Goal: Task Accomplishment & Management: Use online tool/utility

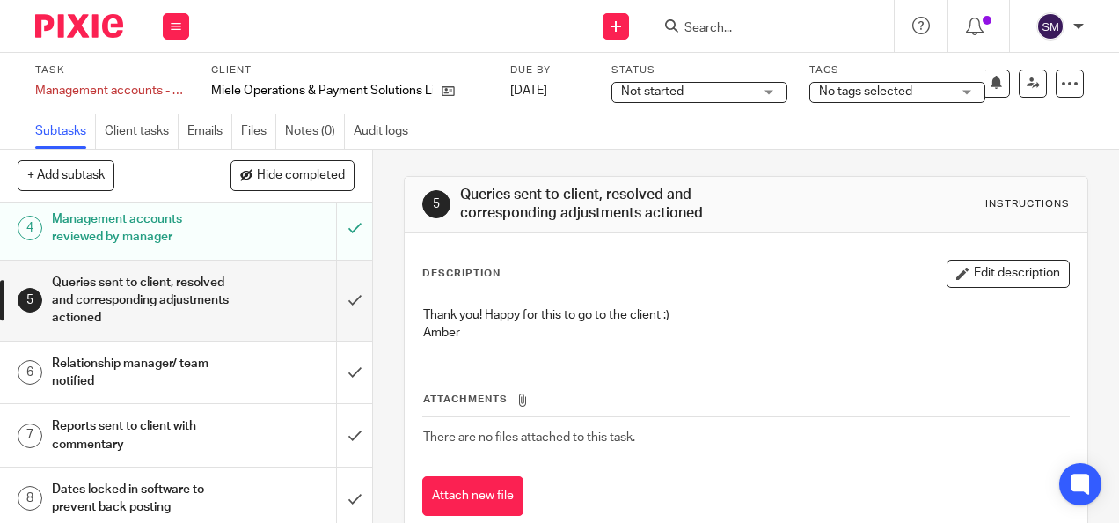
scroll to position [236, 0]
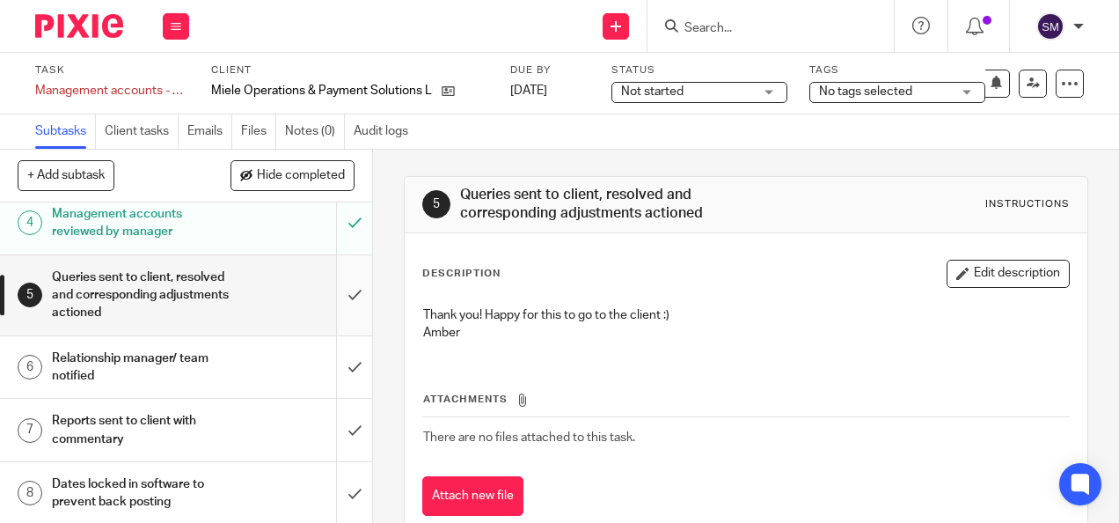
click at [326, 293] on input "submit" at bounding box center [186, 295] width 372 height 80
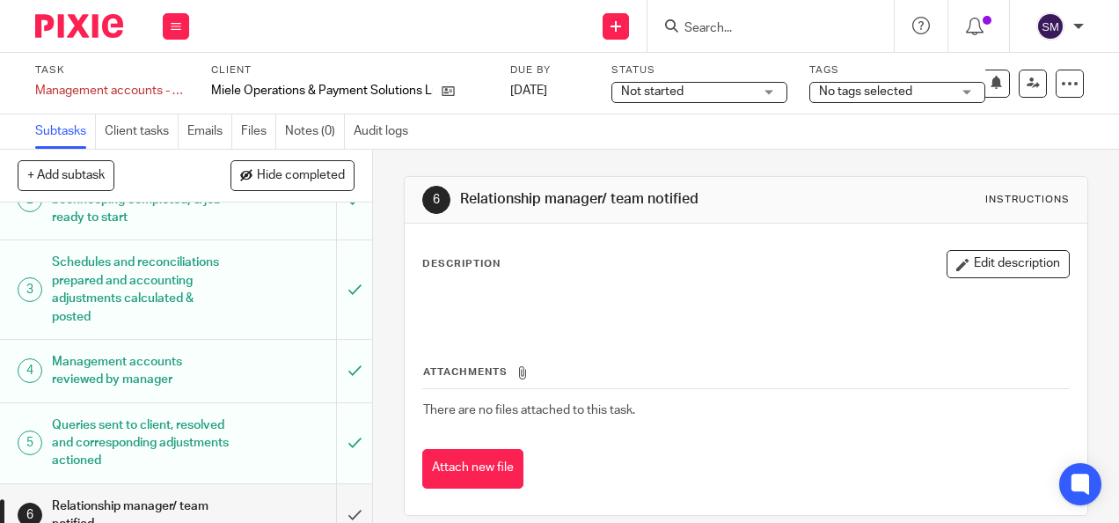
scroll to position [236, 0]
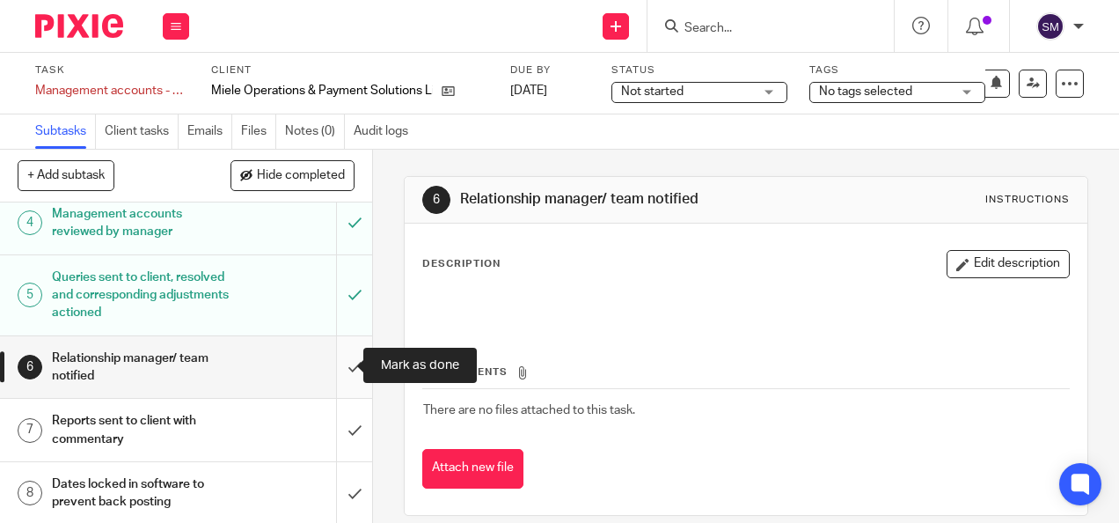
click at [341, 375] on input "submit" at bounding box center [186, 367] width 372 height 62
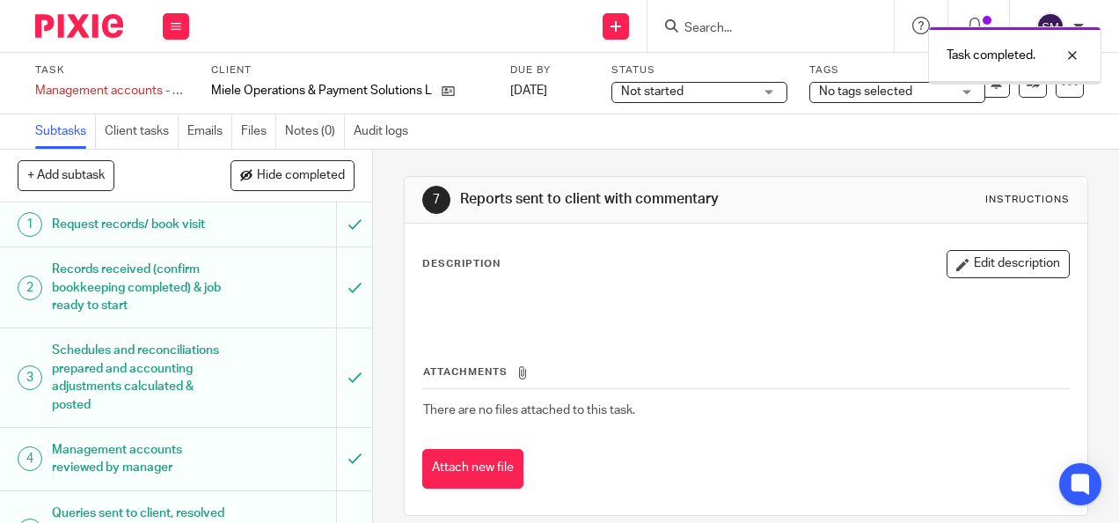
scroll to position [236, 0]
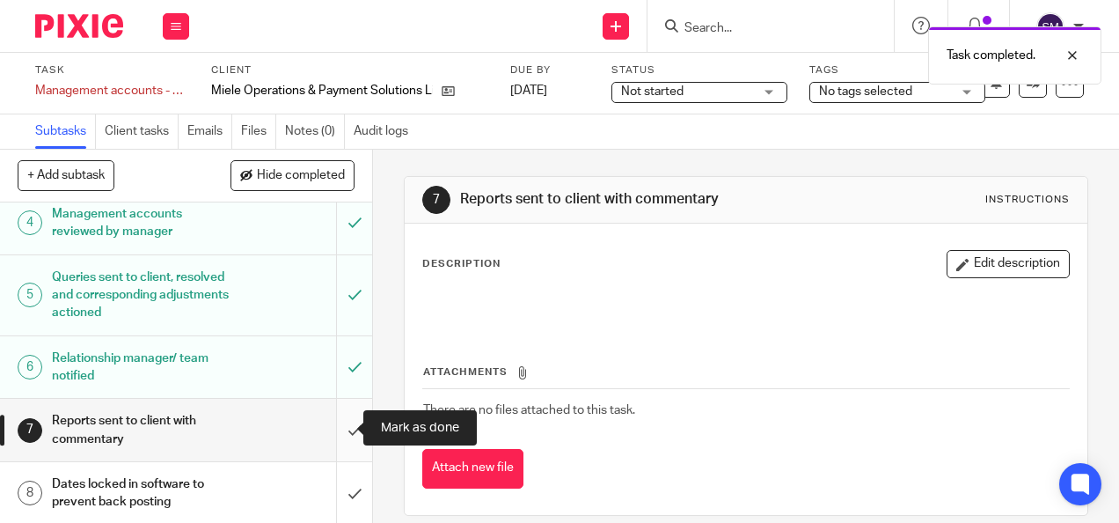
click at [333, 434] on input "submit" at bounding box center [186, 430] width 372 height 62
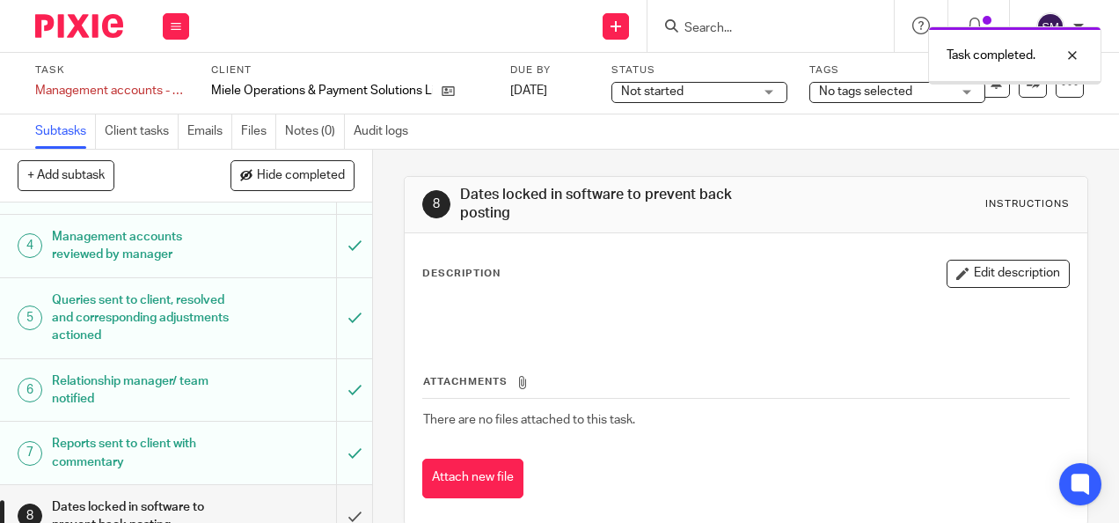
scroll to position [236, 0]
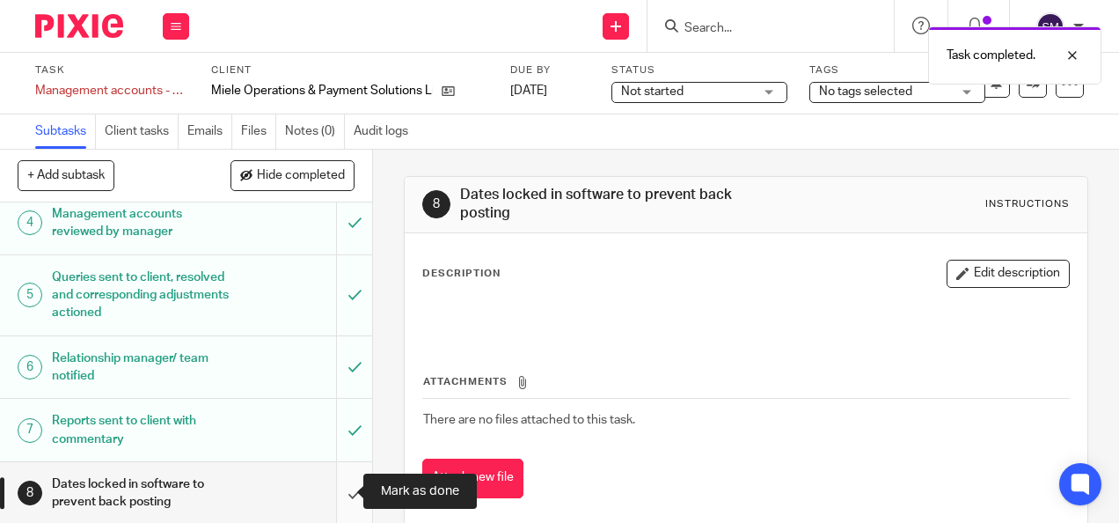
click at [341, 485] on input "submit" at bounding box center [186, 493] width 372 height 62
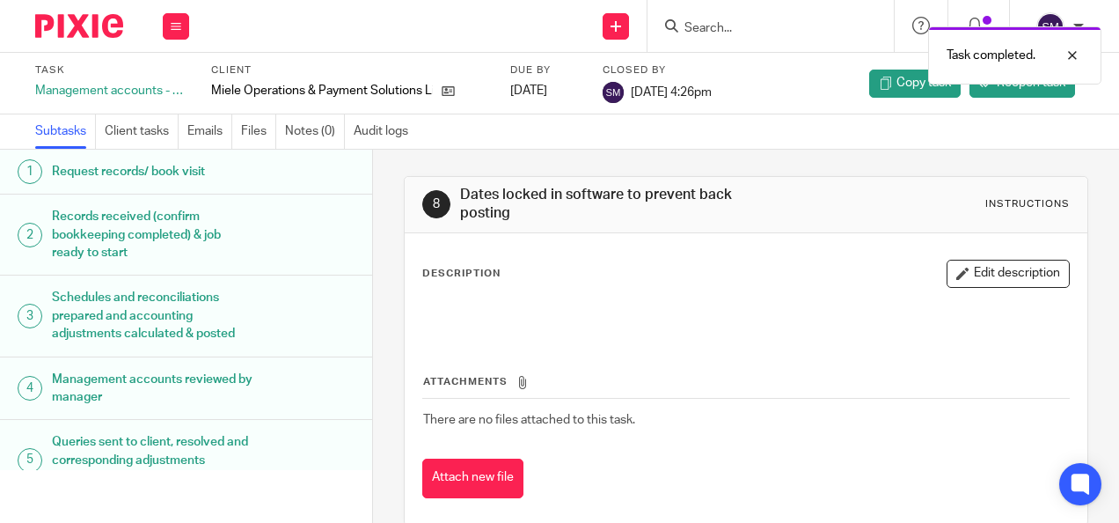
click at [88, 30] on img at bounding box center [79, 26] width 88 height 24
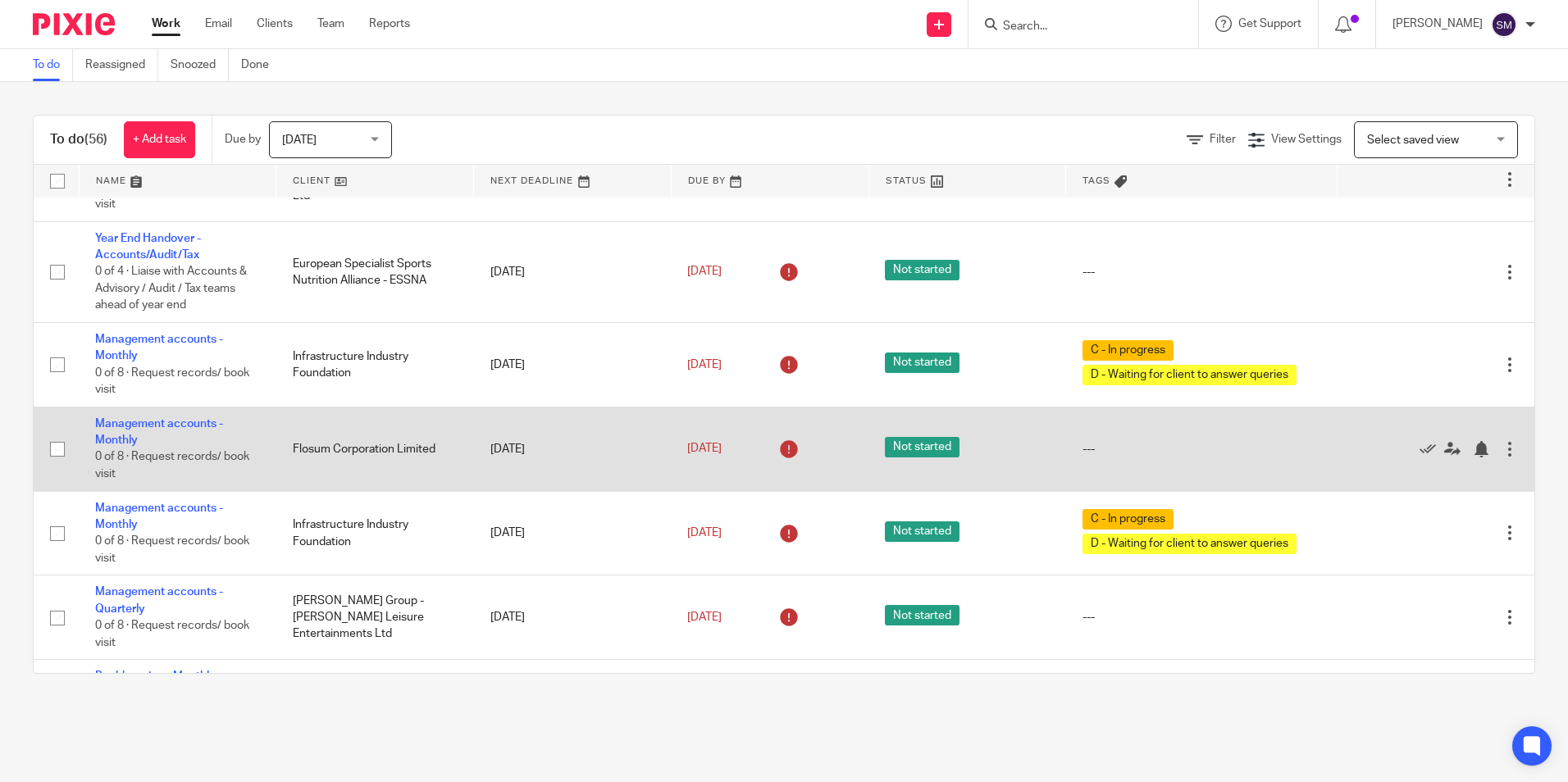
scroll to position [328, 0]
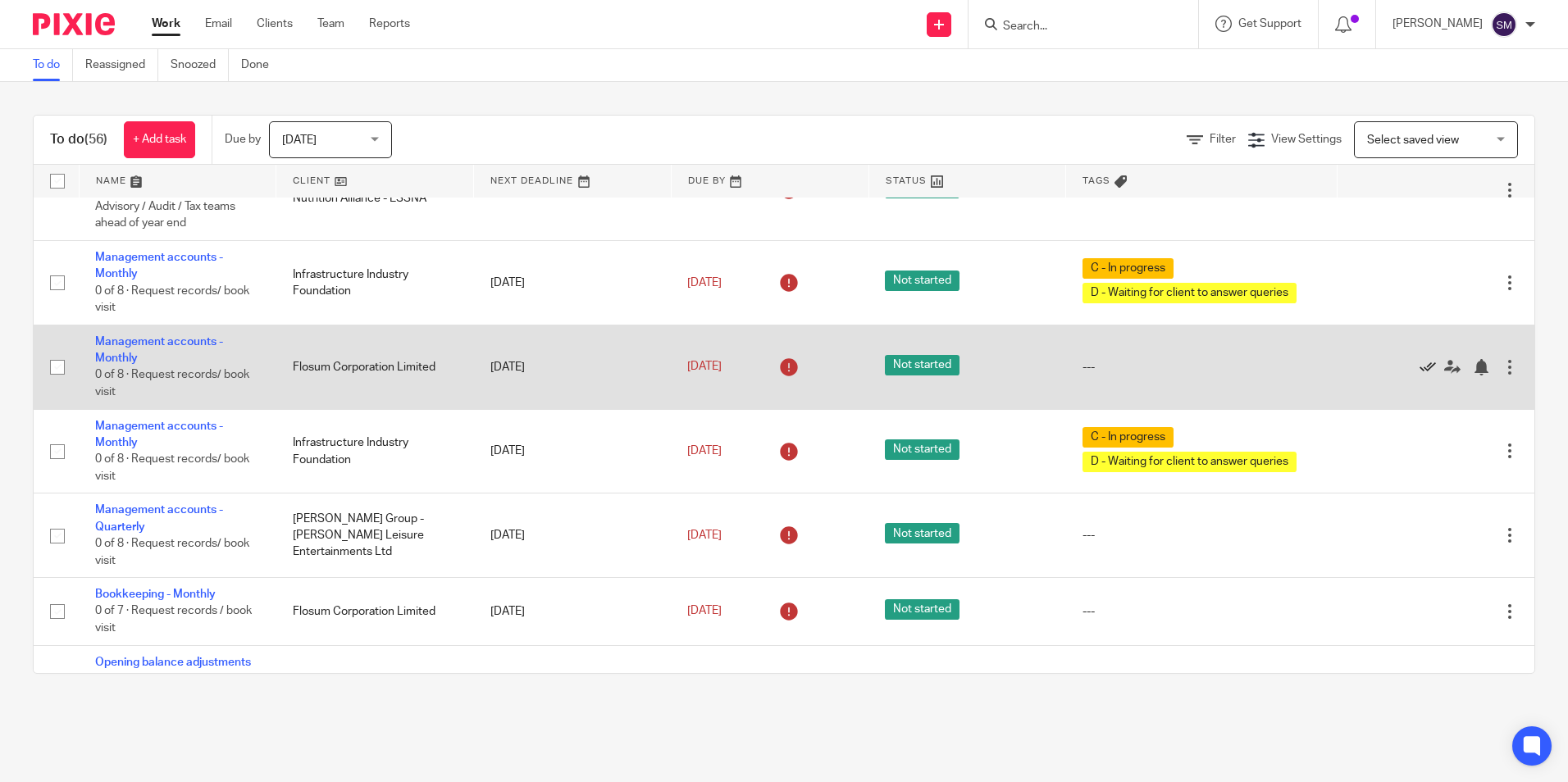
click at [1042, 370] on icon at bounding box center [1428, 367] width 17 height 17
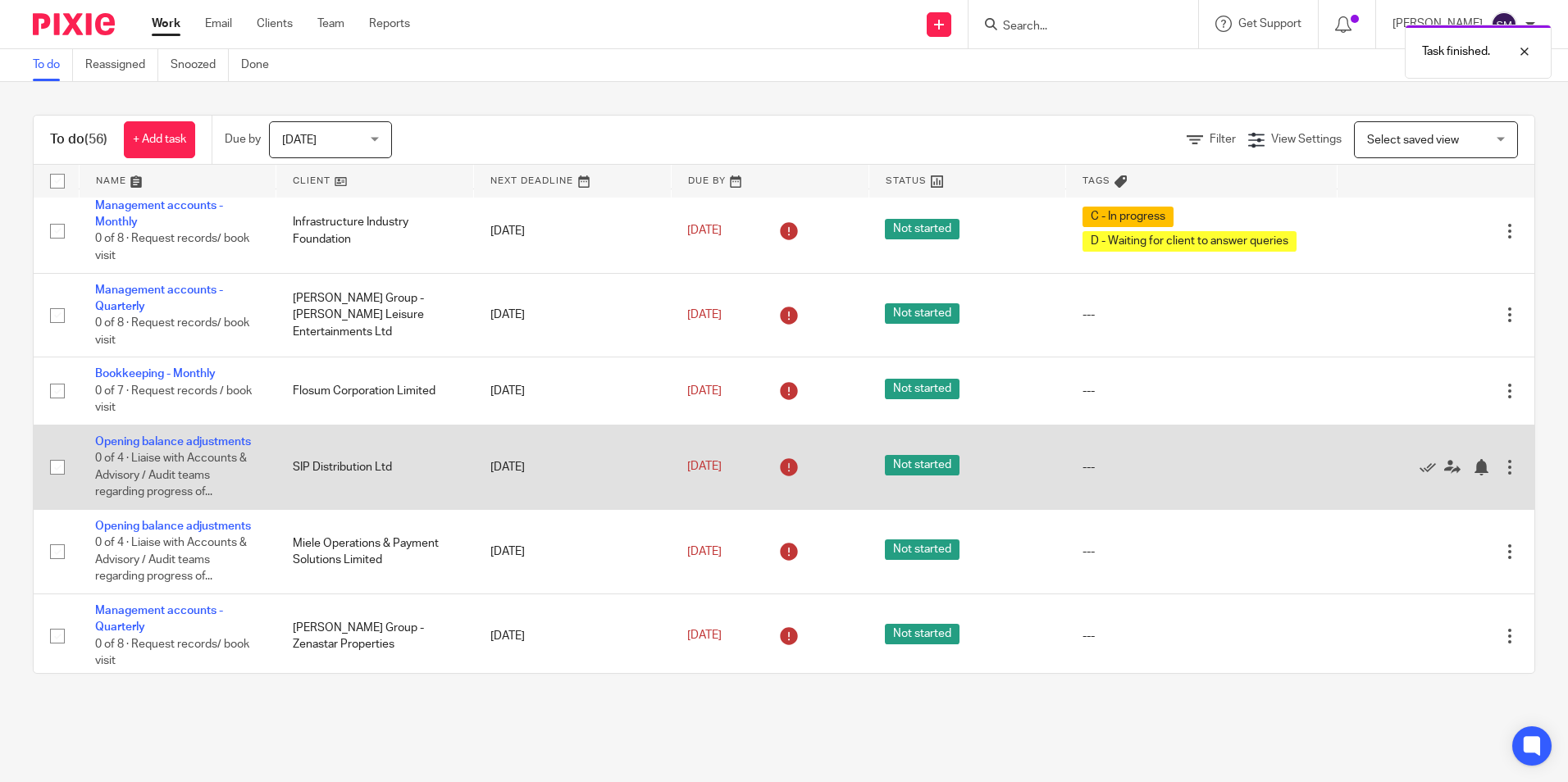
scroll to position [492, 0]
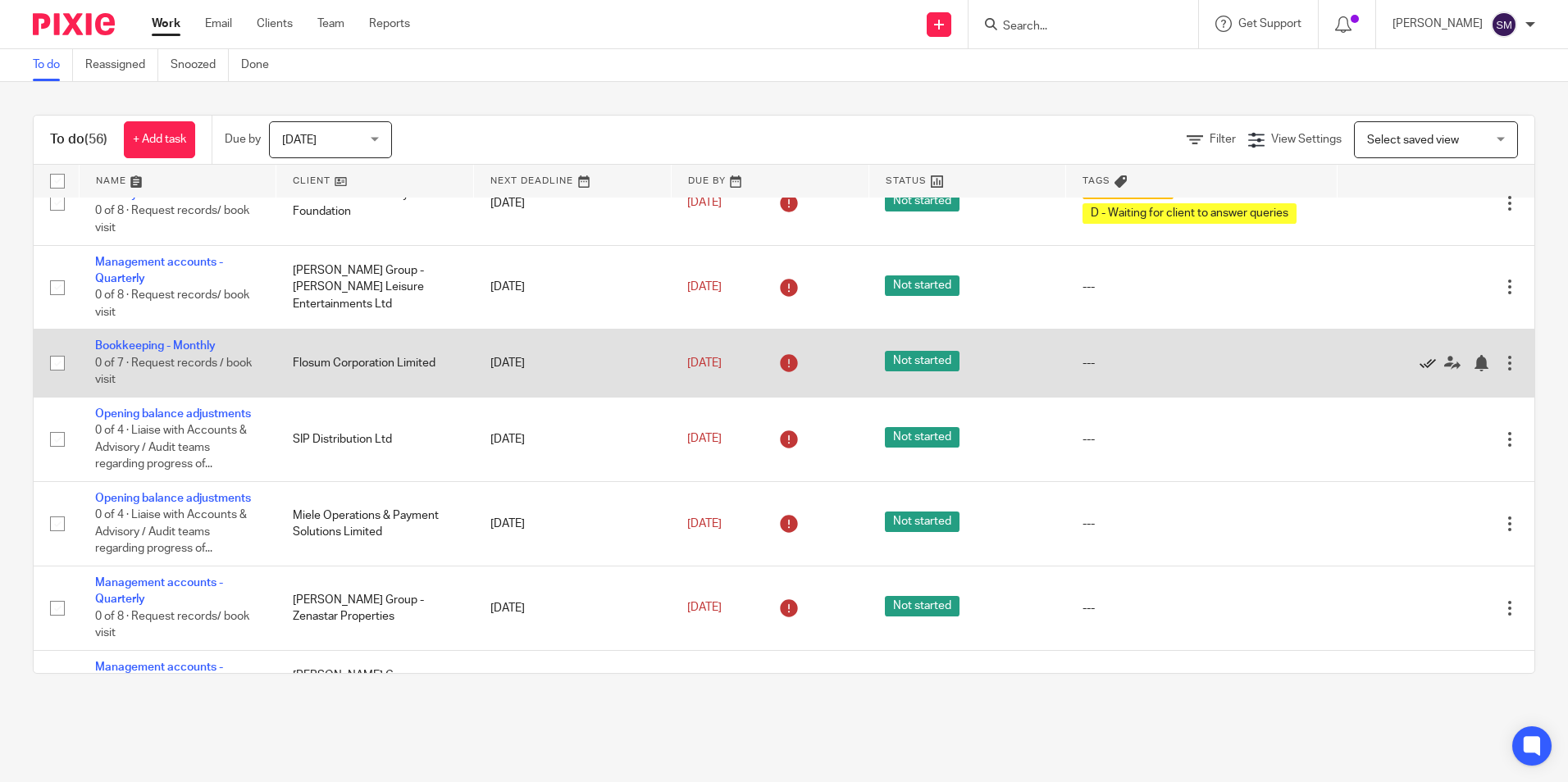
click at [1042, 362] on icon at bounding box center [1428, 364] width 17 height 17
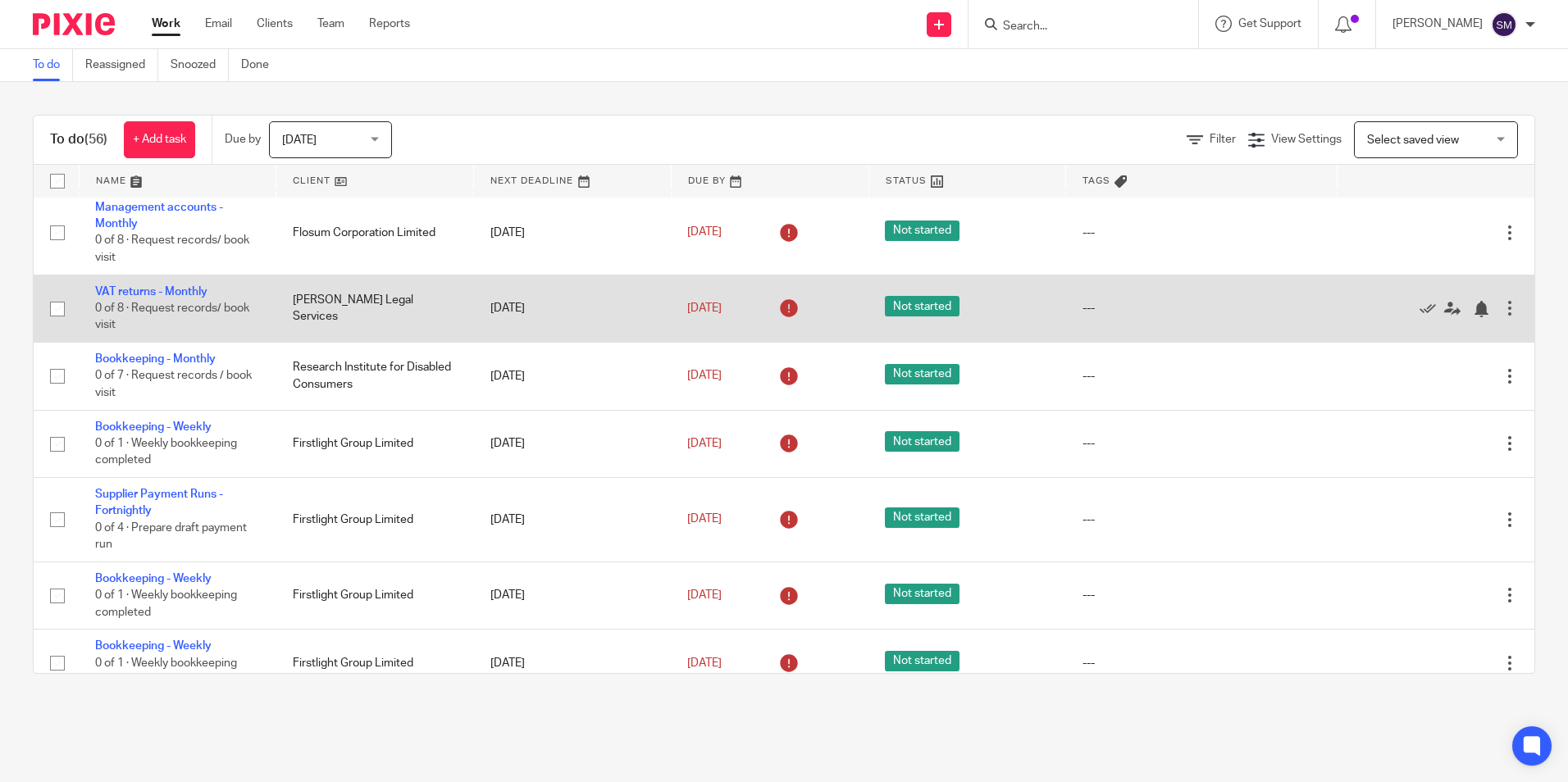
scroll to position [3936, 0]
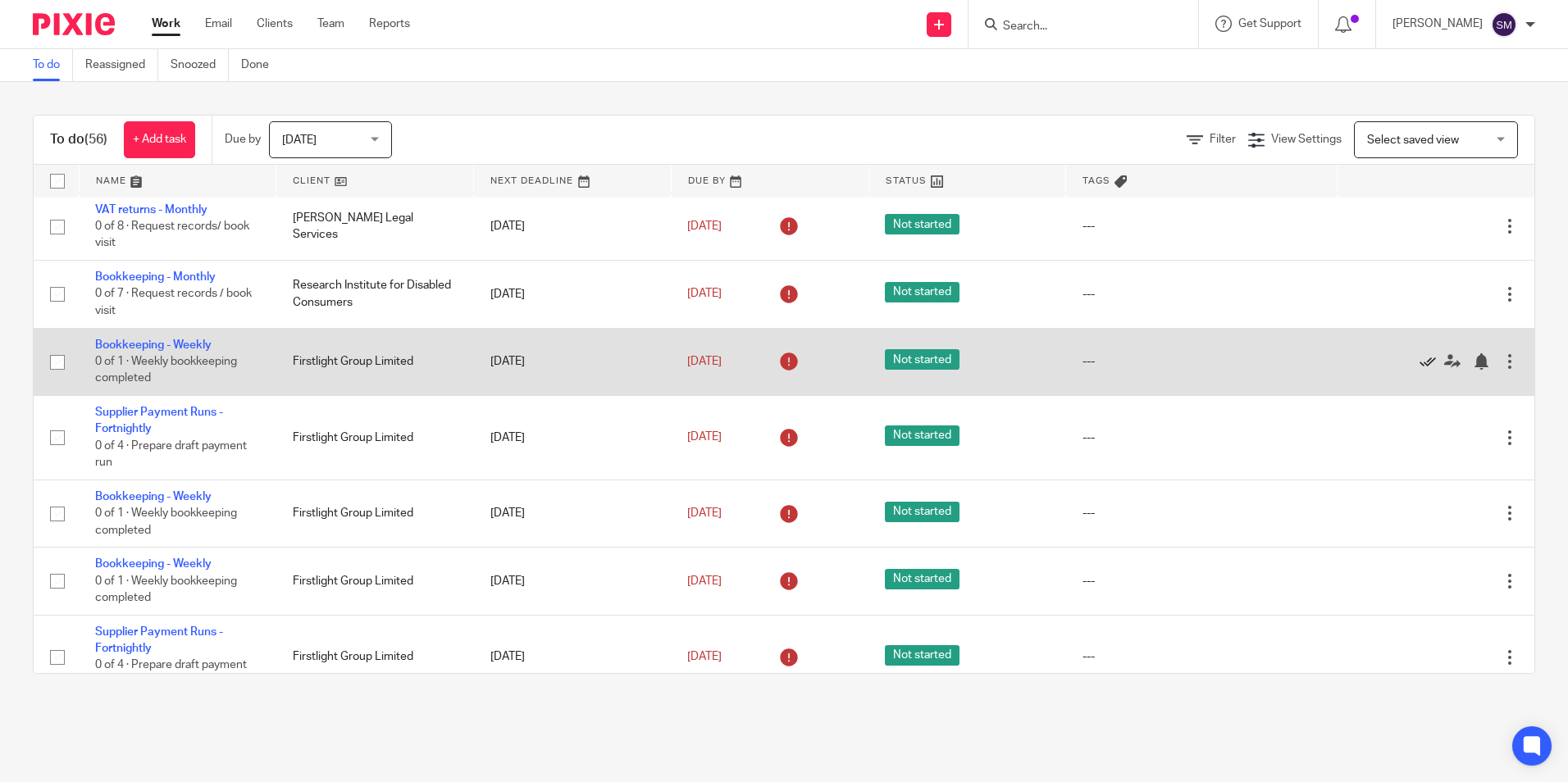
click at [1042, 362] on icon at bounding box center [1428, 362] width 17 height 17
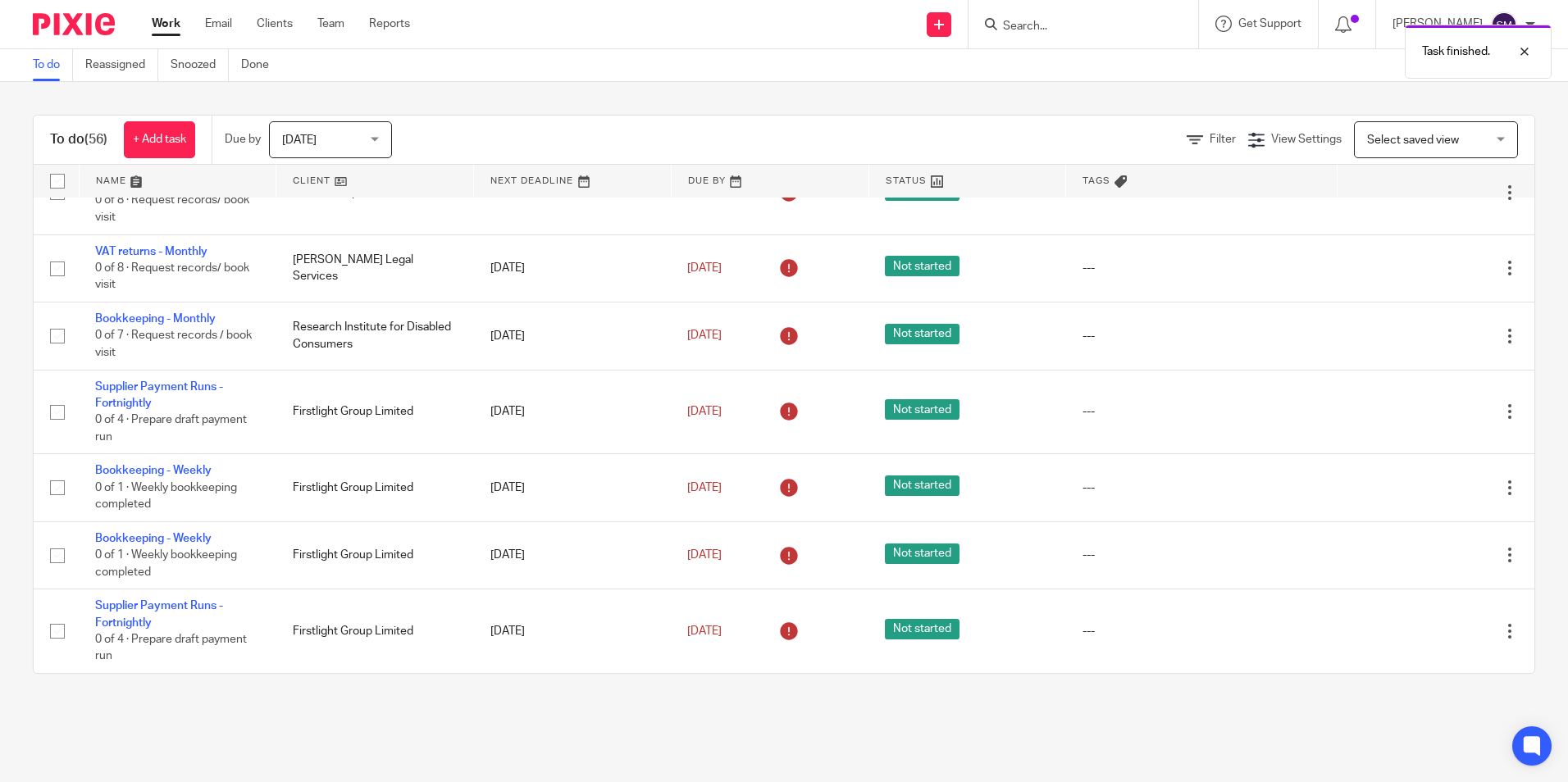
scroll to position [3895, 0]
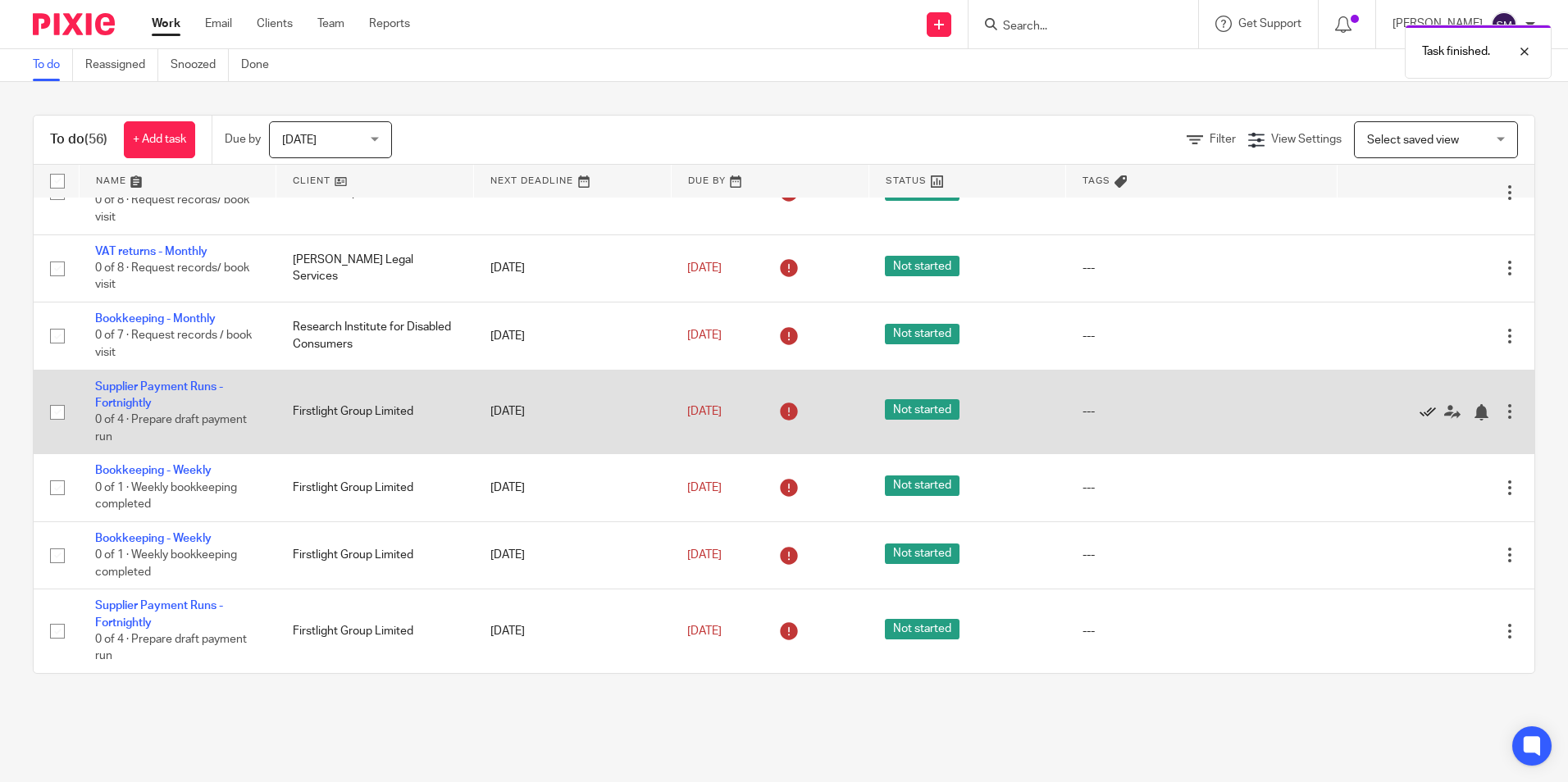
click at [1042, 410] on icon at bounding box center [1428, 413] width 17 height 17
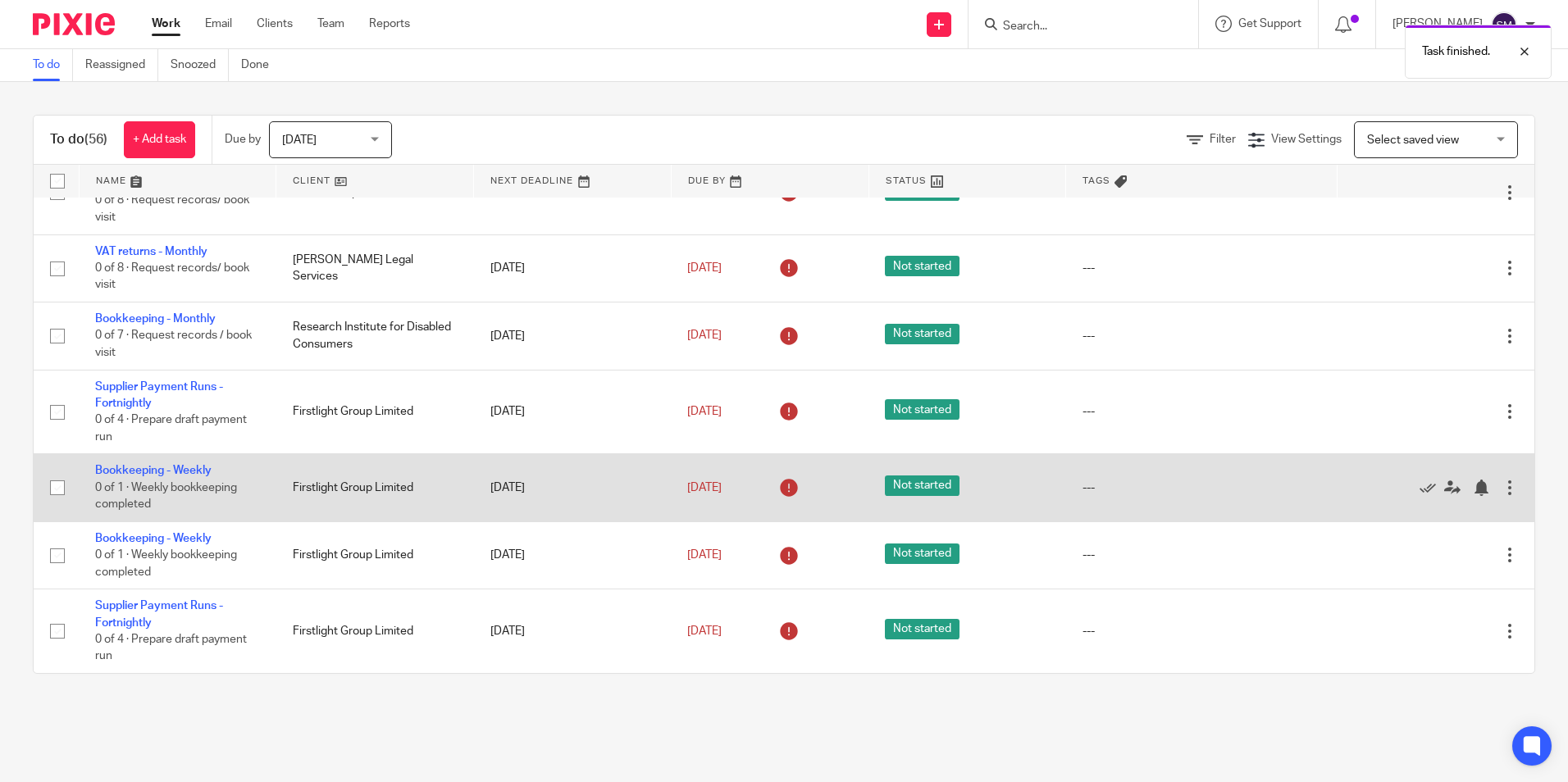
scroll to position [3810, 0]
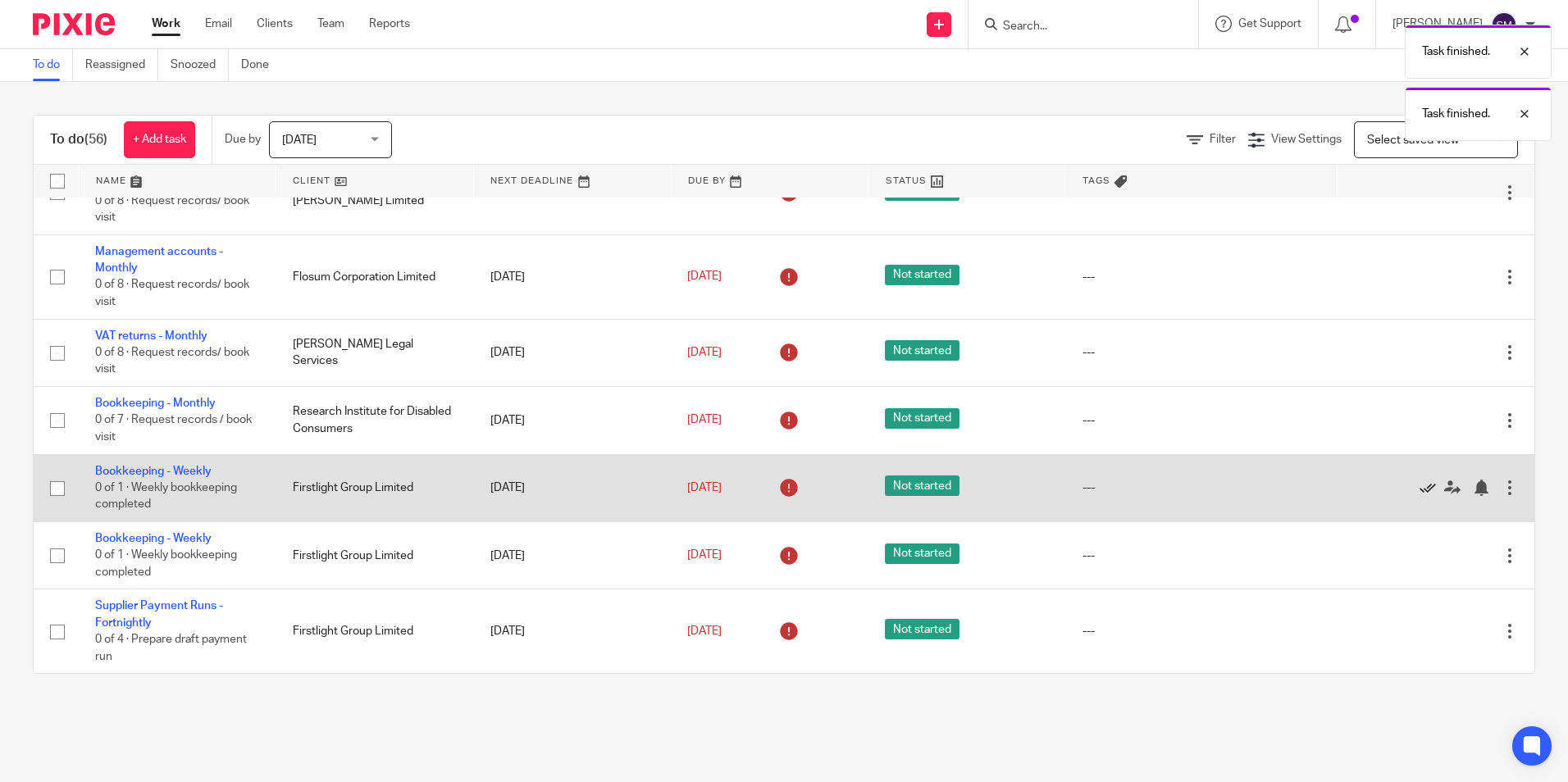
click at [1042, 487] on icon at bounding box center [1428, 488] width 17 height 17
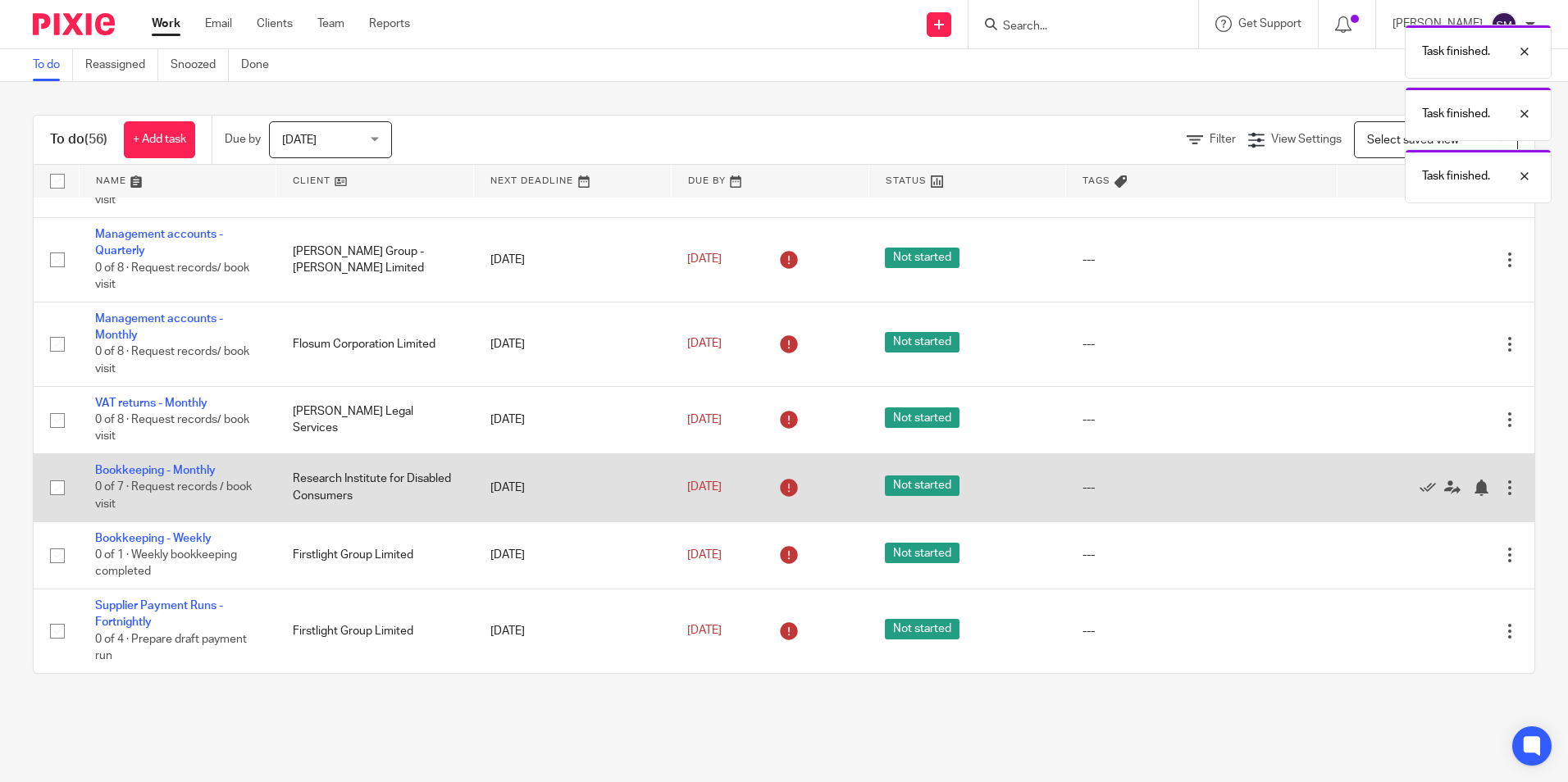
scroll to position [3743, 0]
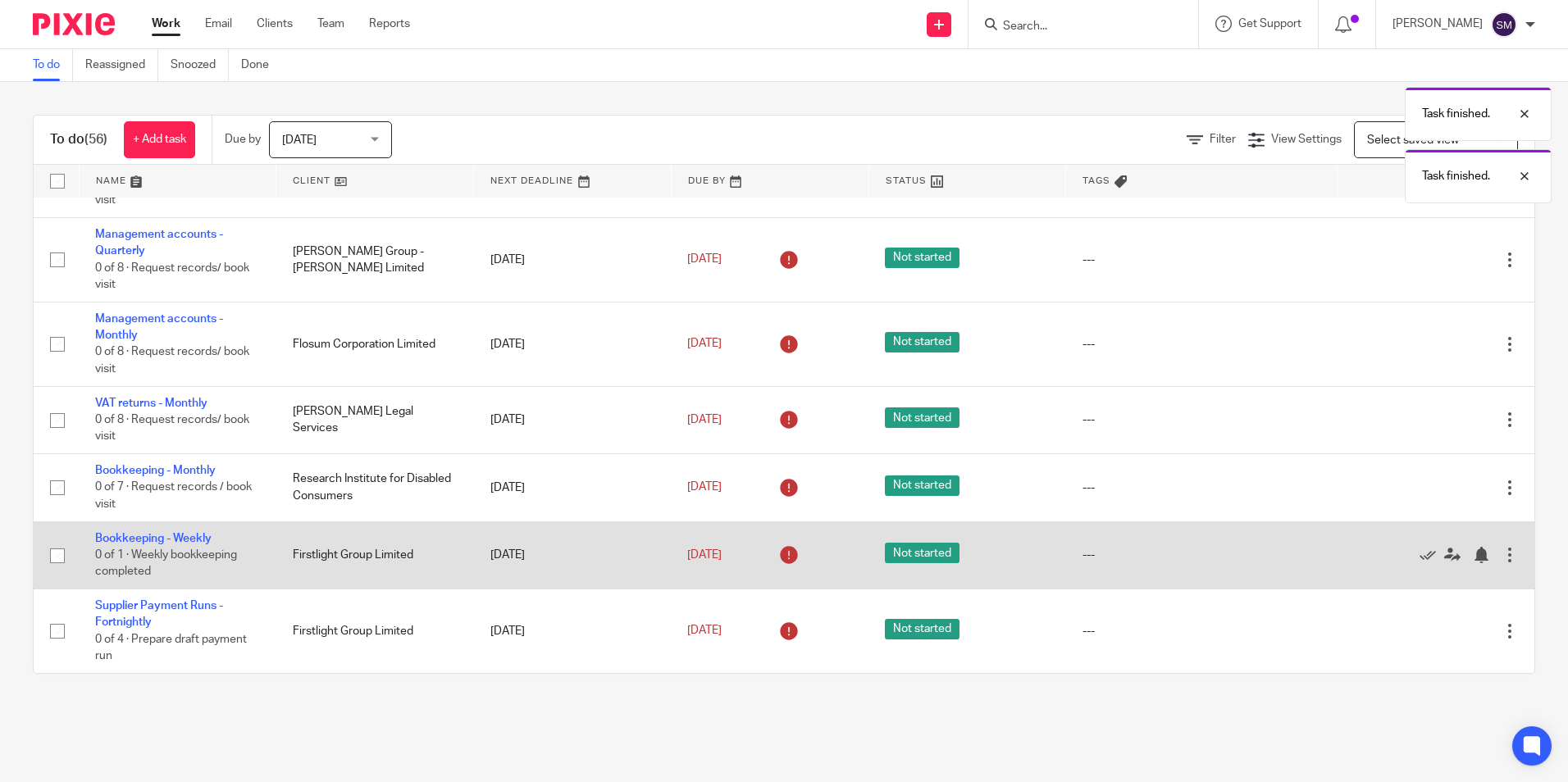
click at [1042, 487] on div at bounding box center [1427, 556] width 148 height 17
click at [1042, 487] on icon at bounding box center [1428, 556] width 17 height 17
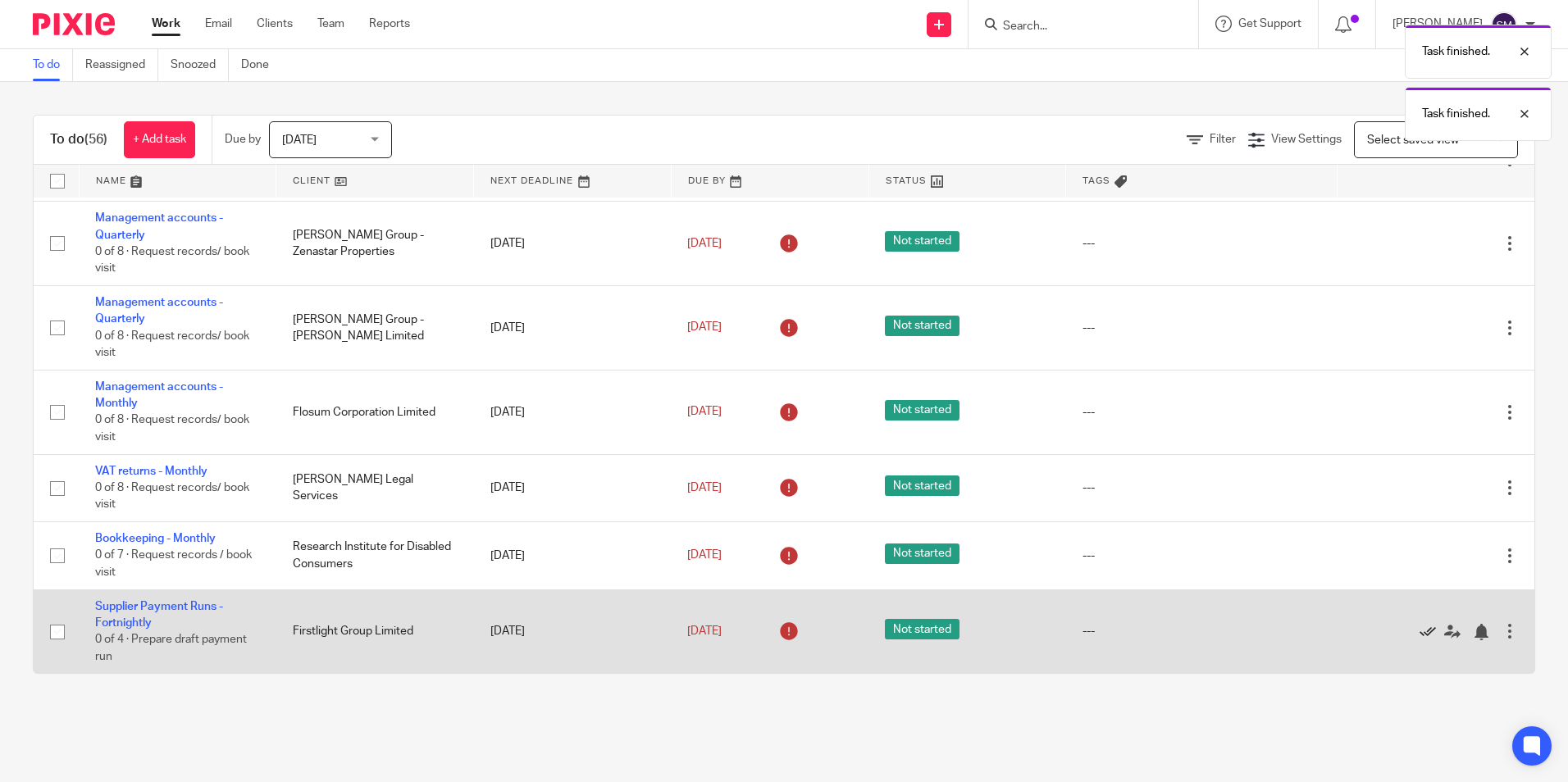
click at [1042, 487] on icon at bounding box center [1428, 633] width 17 height 17
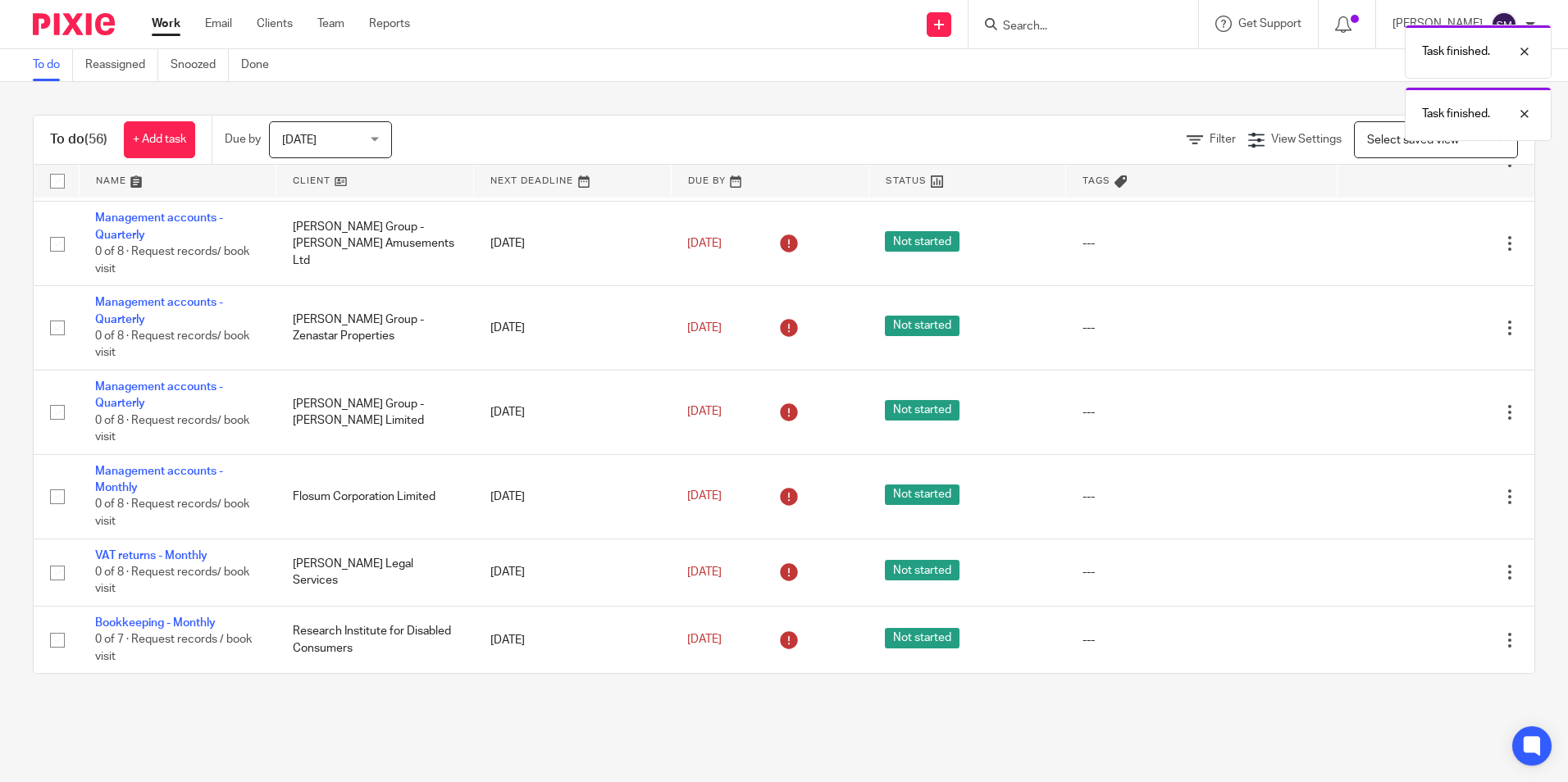
scroll to position [3591, 0]
